Goal: Task Accomplishment & Management: Manage account settings

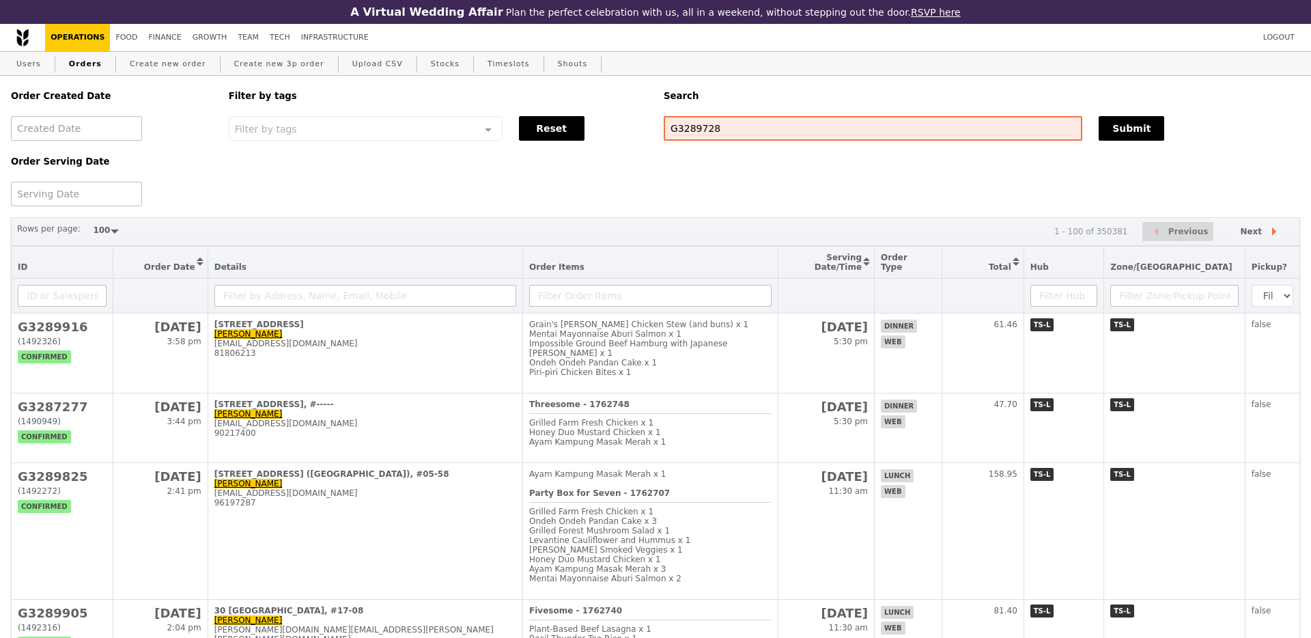
select select "100"
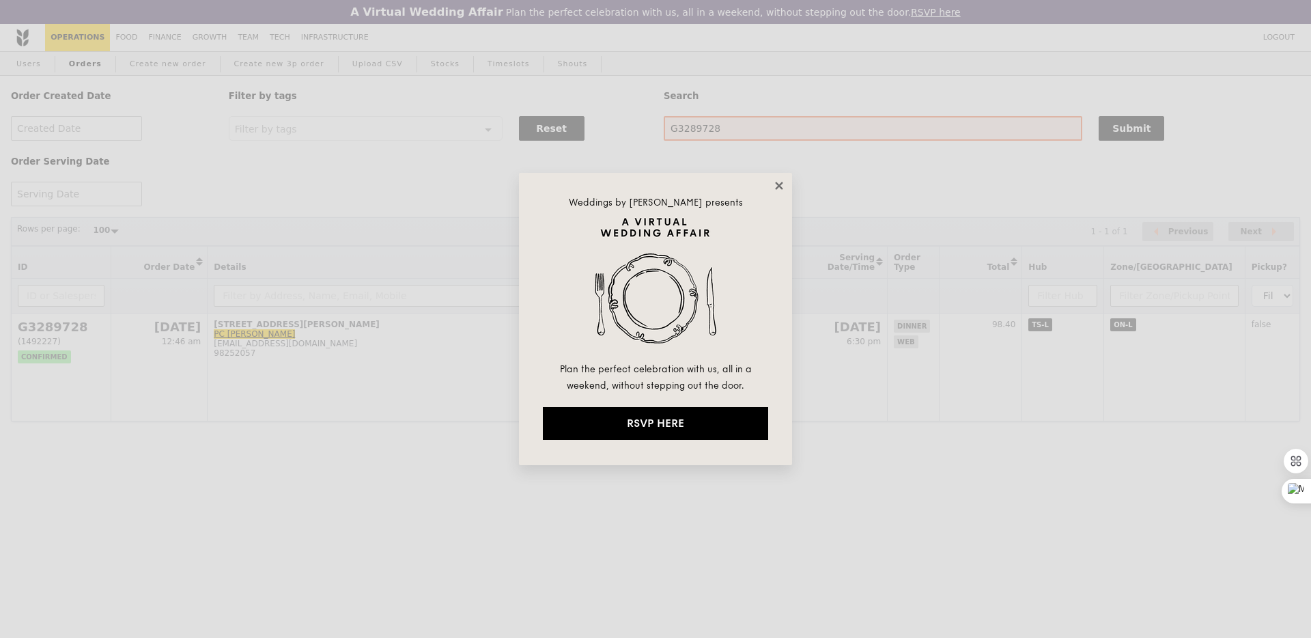
click at [778, 184] on icon at bounding box center [779, 186] width 8 height 8
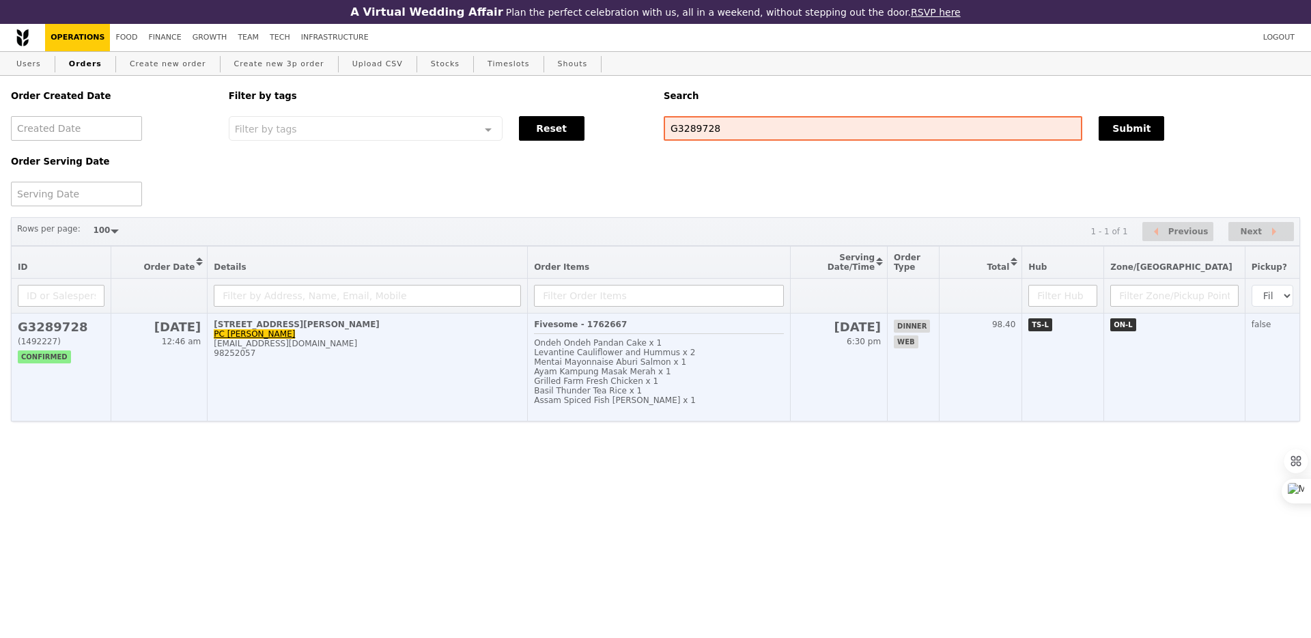
click at [773, 373] on div "Ayam Kampung Masak Merah x 1" at bounding box center [658, 372] width 249 height 10
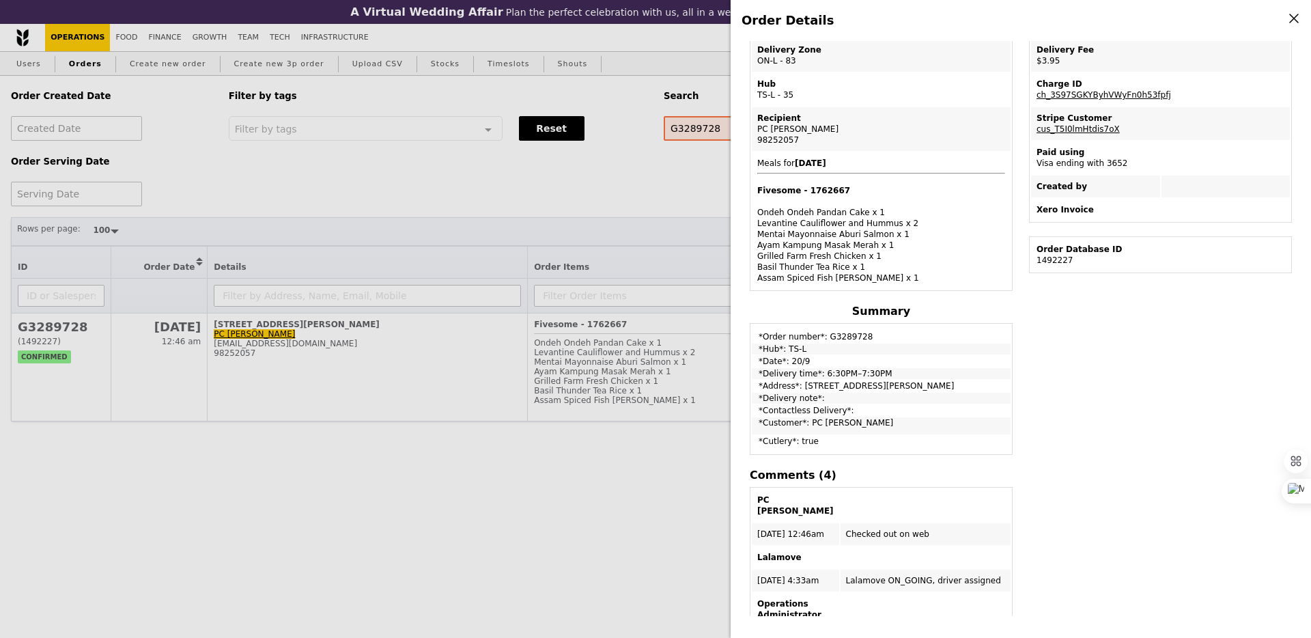
scroll to position [454, 0]
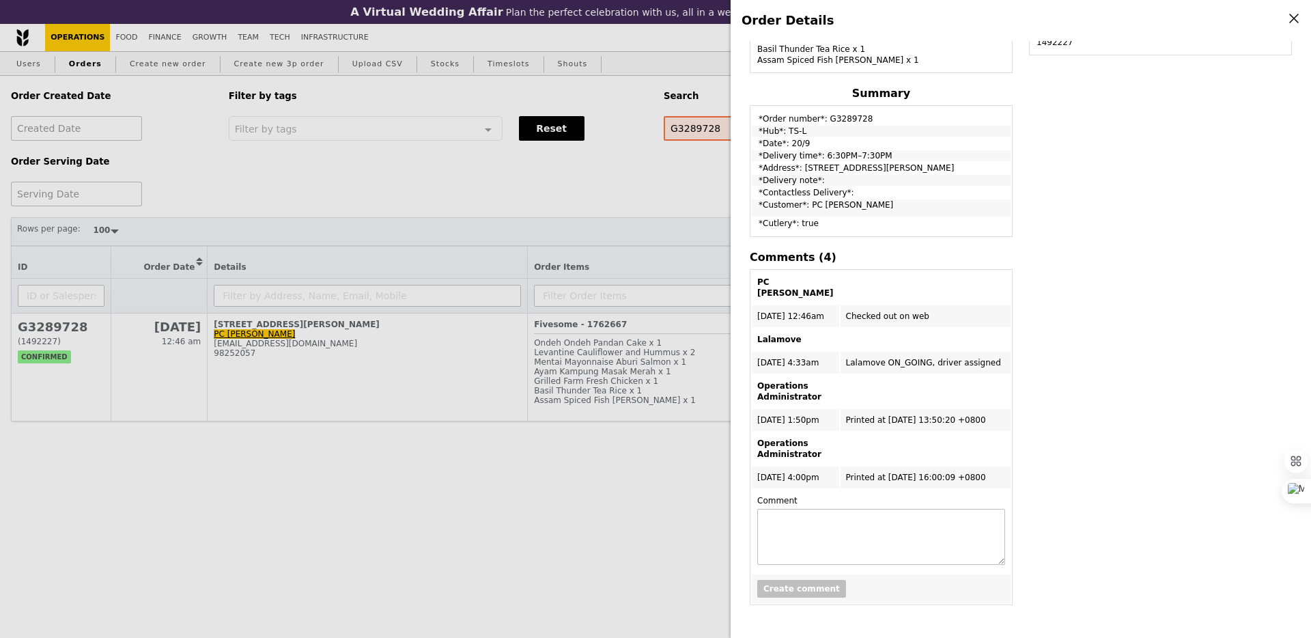
click at [634, 191] on div "Order Details Edit order Changelog Cancel Order ID G3289728 – View receipt | Pi…" at bounding box center [655, 319] width 1311 height 638
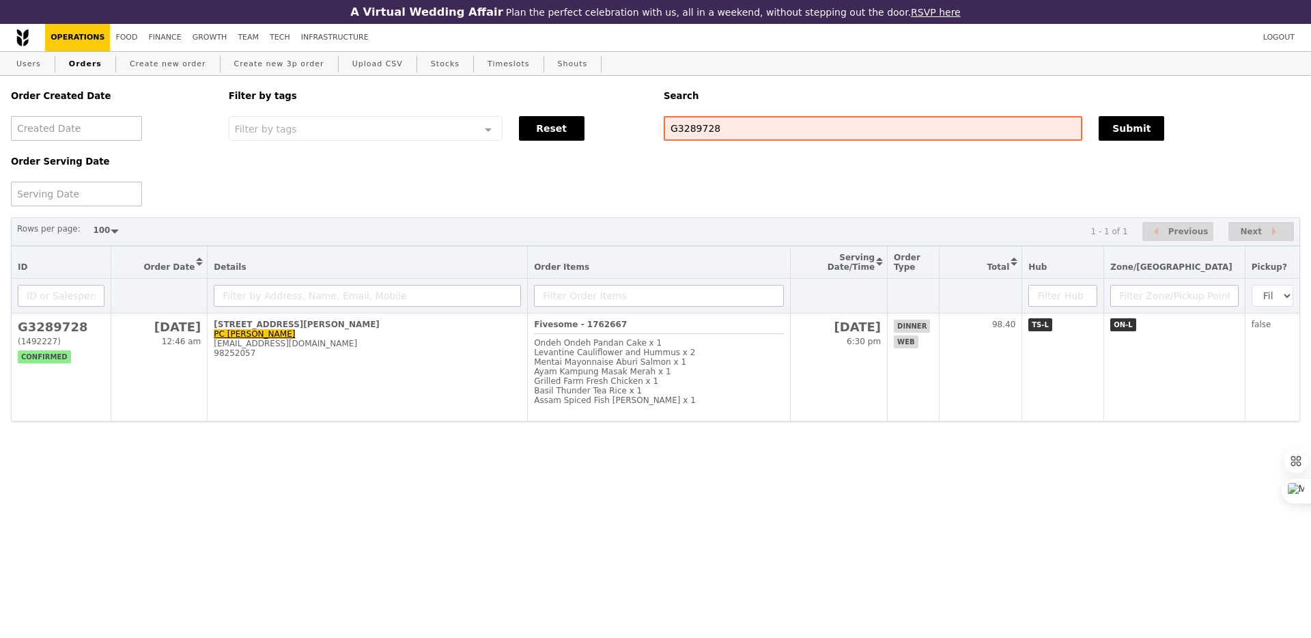
scroll to position [588, 0]
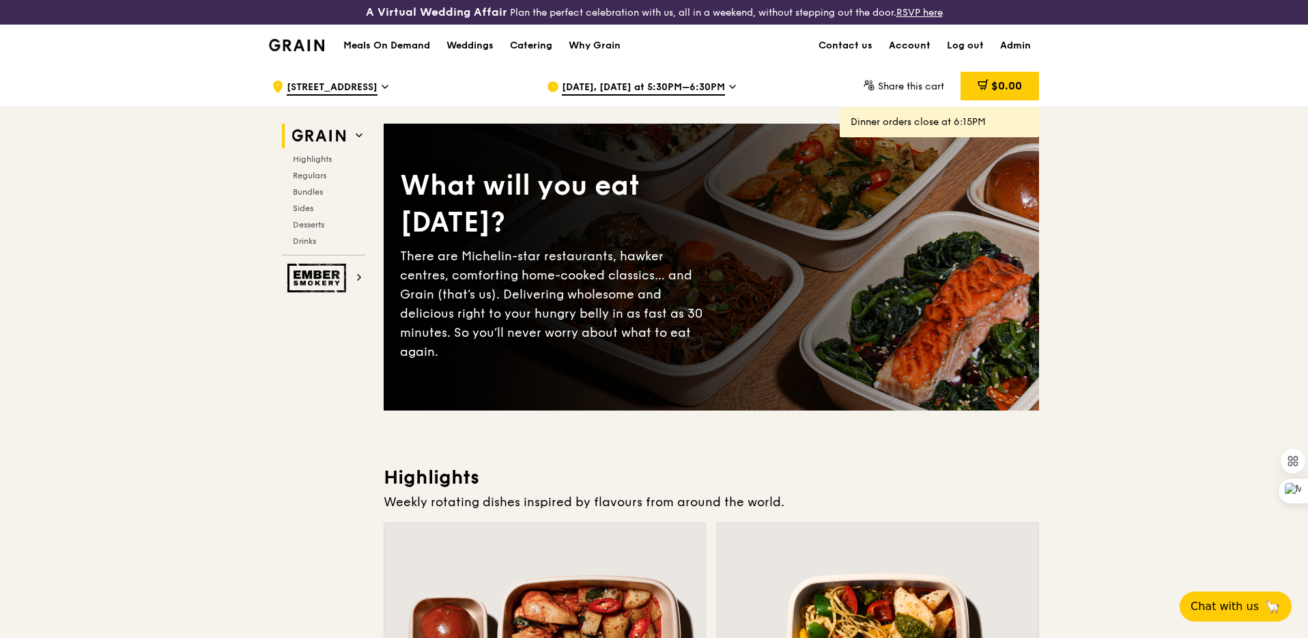
click at [579, 87] on span "[DATE], [DATE] at 5:30PM–6:30PM" at bounding box center [643, 88] width 163 height 15
